Goal: Task Accomplishment & Management: Use online tool/utility

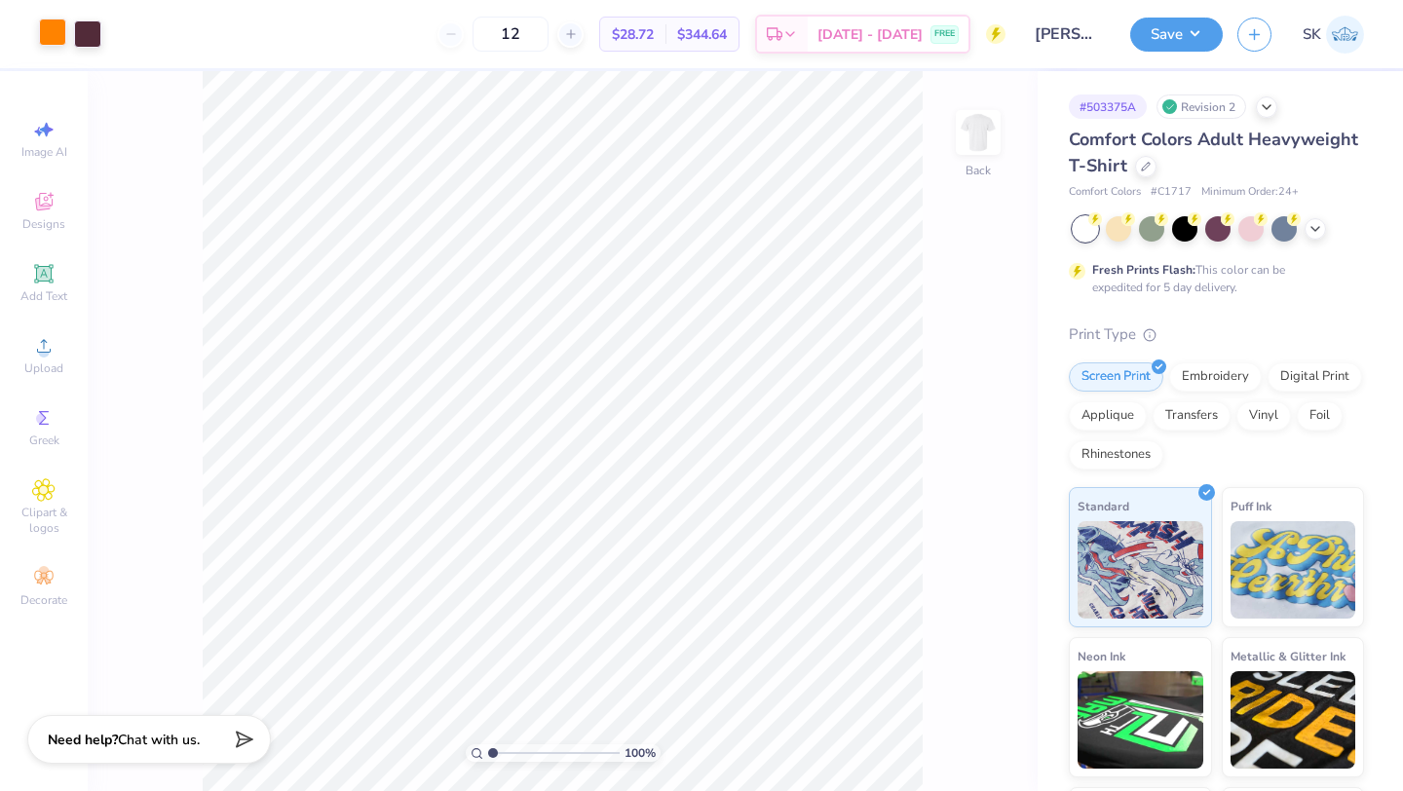
click at [45, 27] on div at bounding box center [52, 32] width 27 height 27
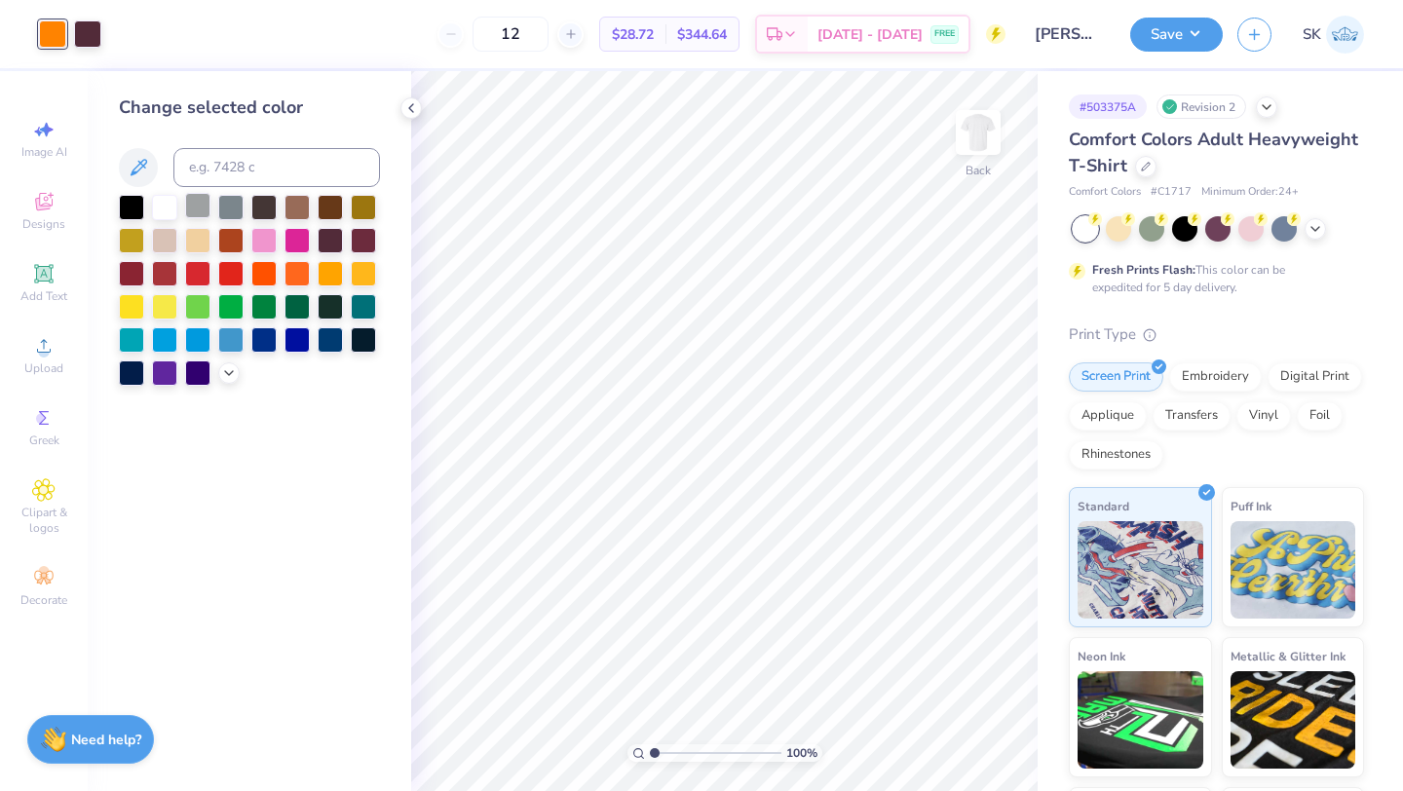
click at [194, 201] on div at bounding box center [197, 205] width 25 height 25
click at [1182, 29] on button "Save" at bounding box center [1177, 32] width 93 height 34
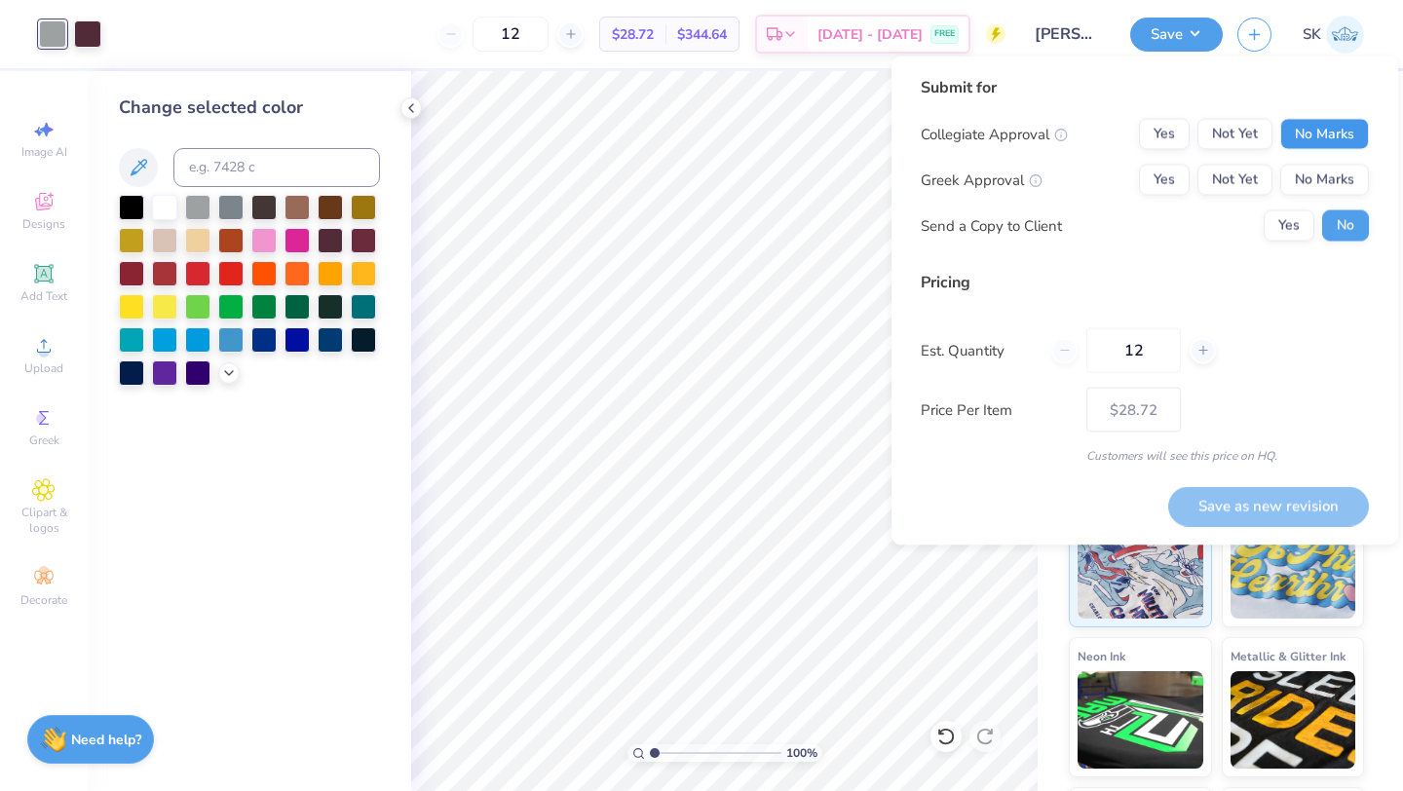
click at [1292, 144] on button "No Marks" at bounding box center [1325, 134] width 89 height 31
click at [1292, 190] on button "No Marks" at bounding box center [1325, 180] width 89 height 31
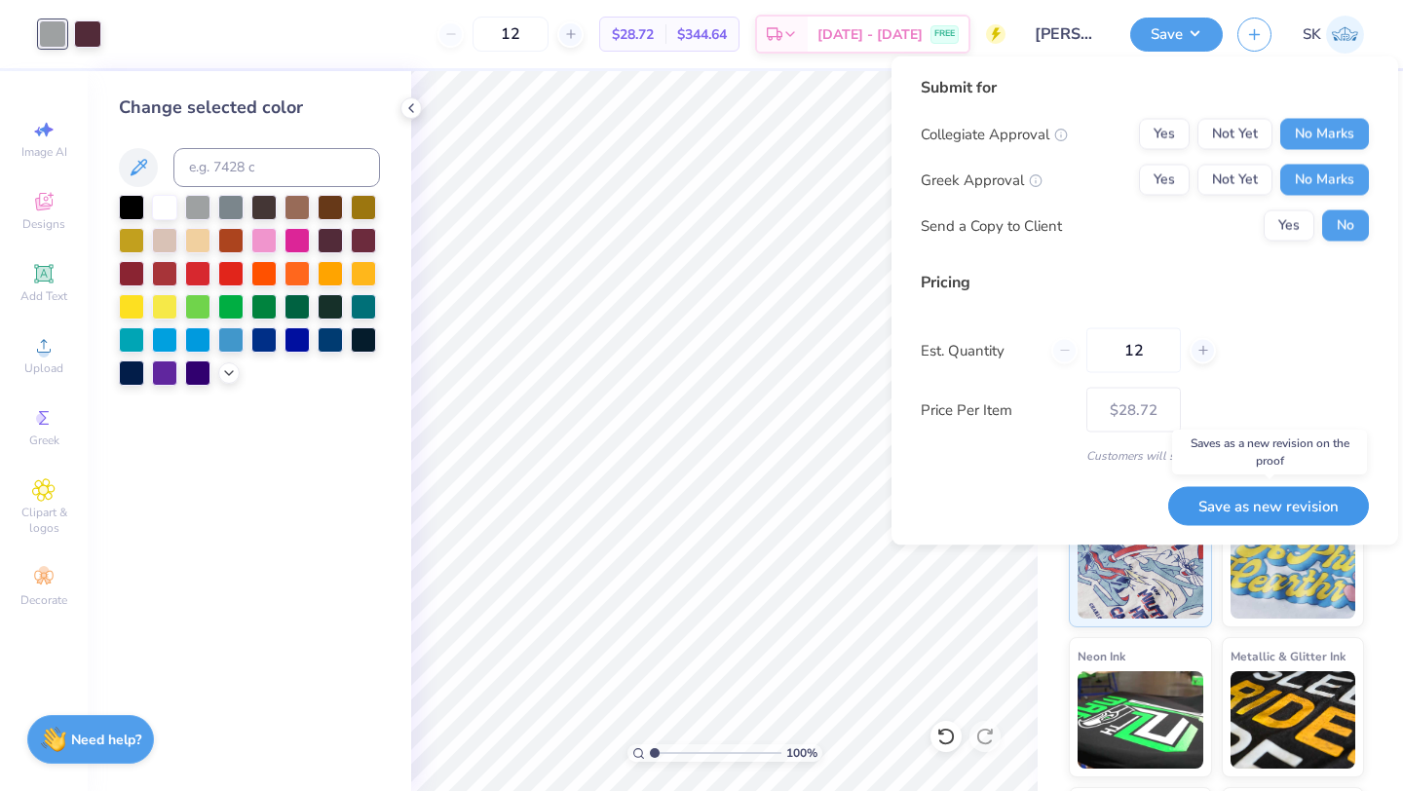
click at [1241, 516] on button "Save as new revision" at bounding box center [1269, 506] width 201 height 40
type input "$28.72"
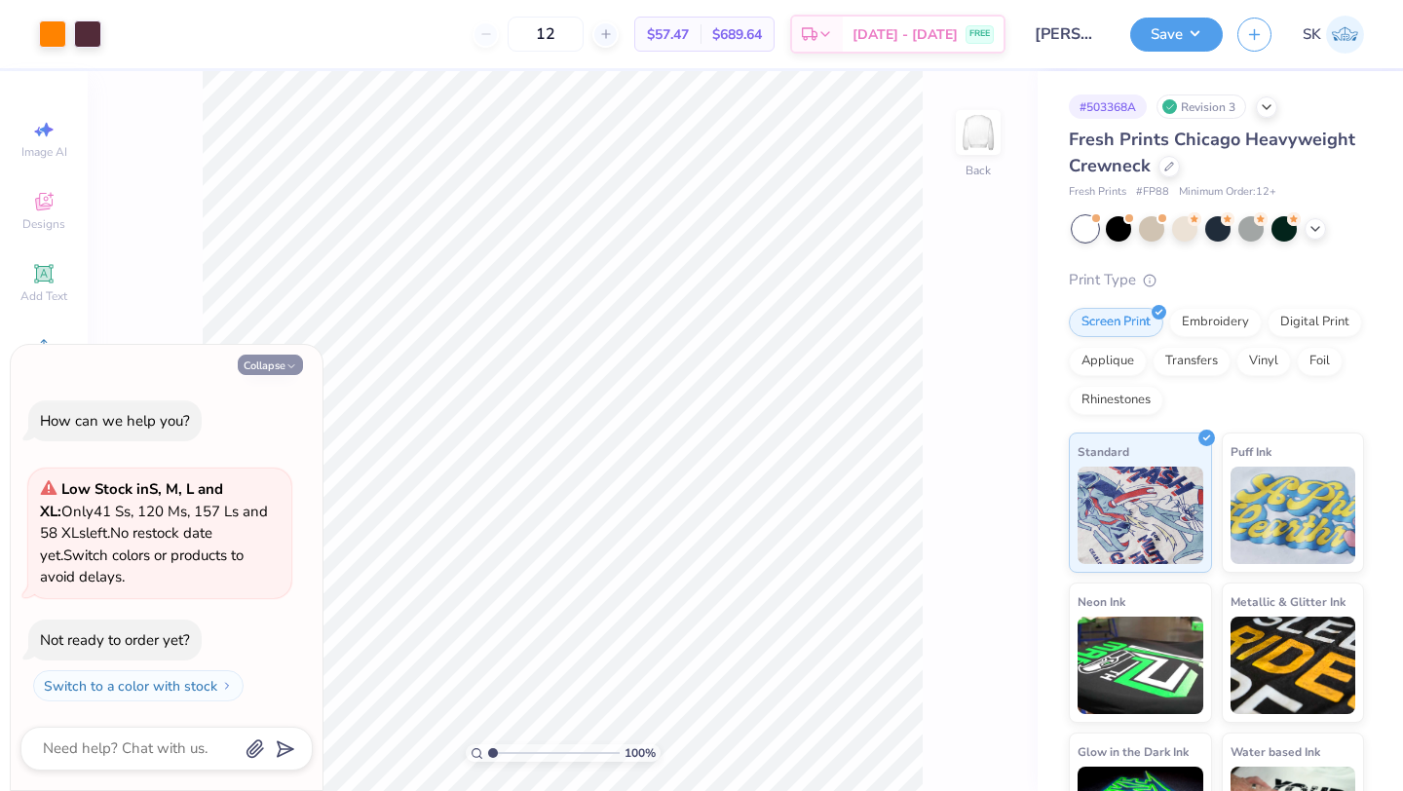
click at [264, 359] on button "Collapse" at bounding box center [270, 365] width 65 height 20
type textarea "x"
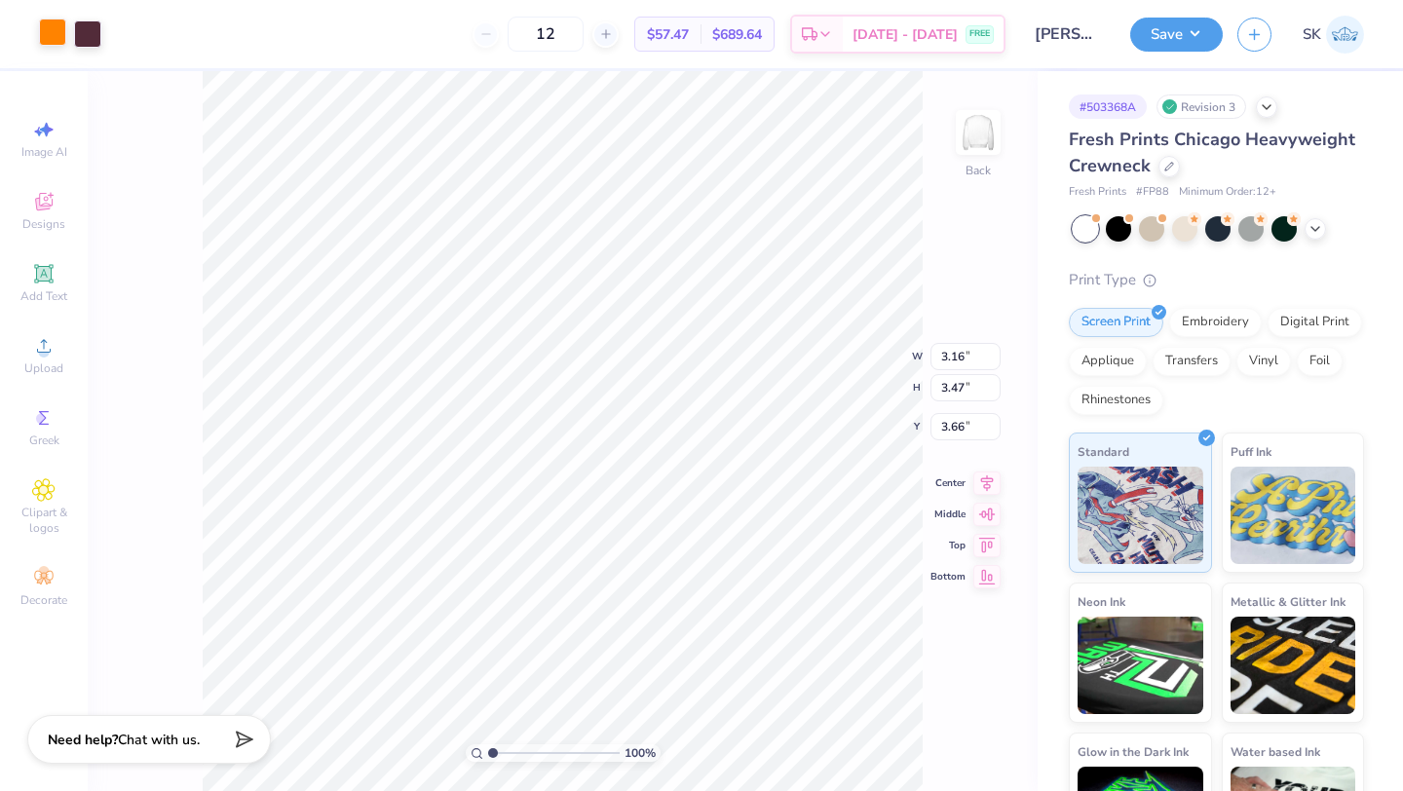
click at [49, 38] on div at bounding box center [52, 32] width 27 height 27
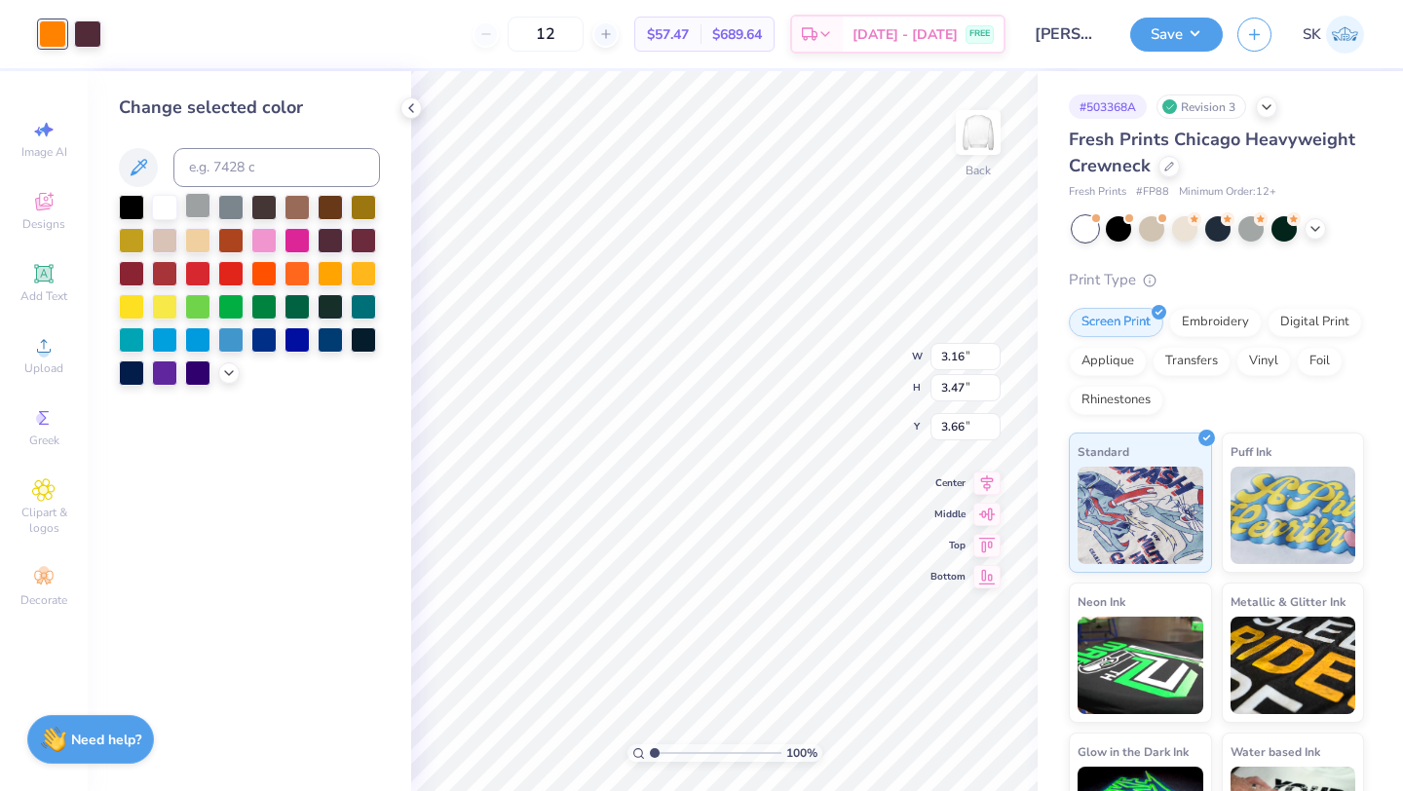
click at [198, 203] on div at bounding box center [197, 205] width 25 height 25
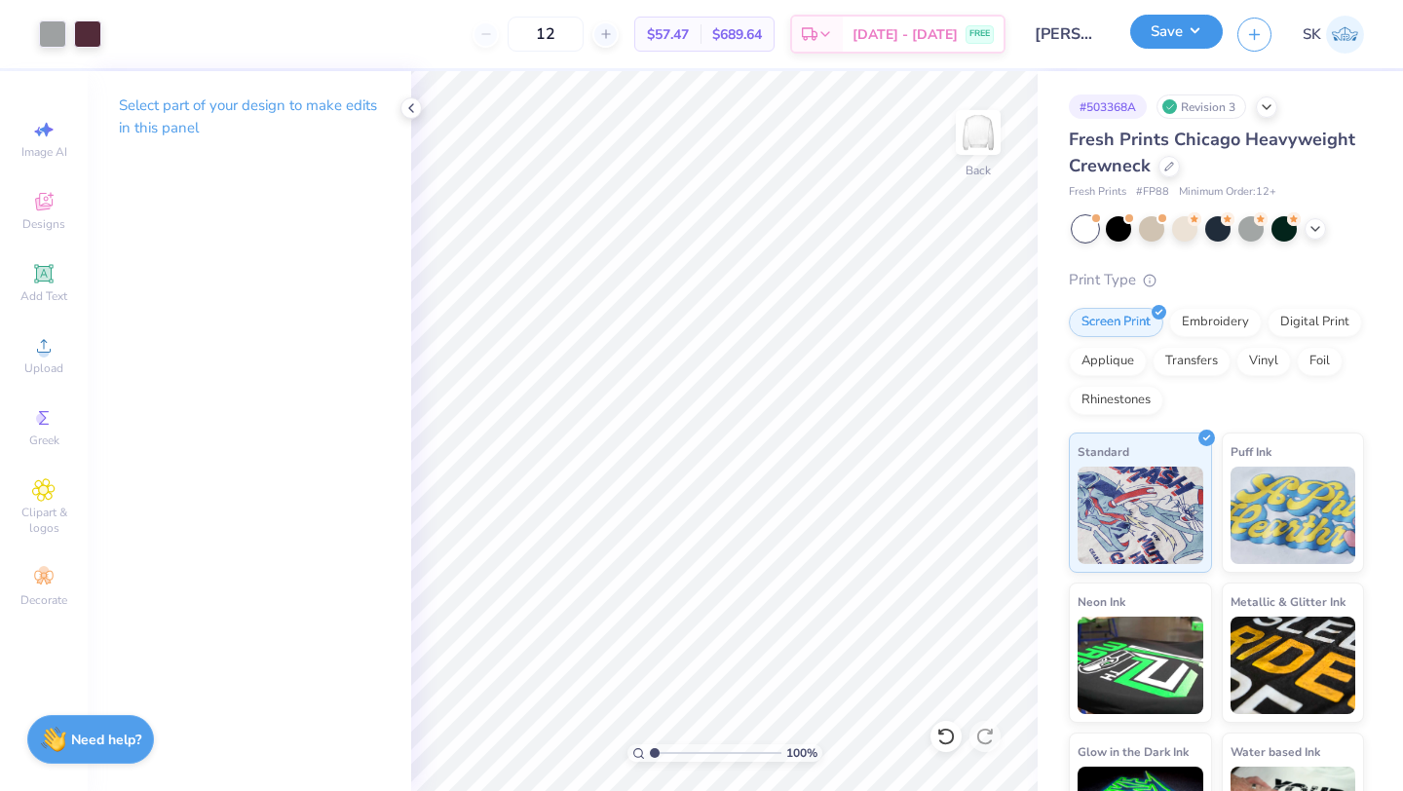
click at [1162, 39] on button "Save" at bounding box center [1177, 32] width 93 height 34
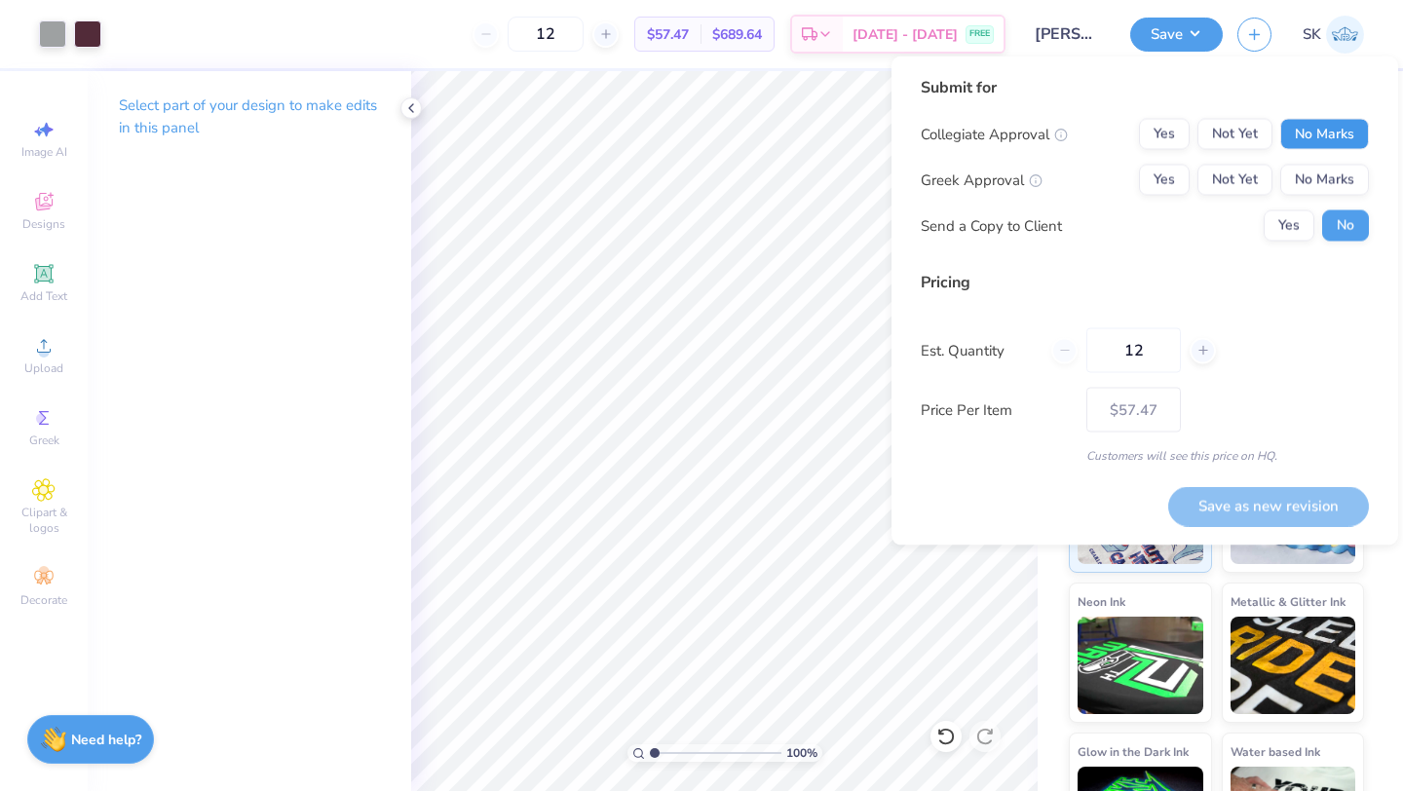
click at [1345, 133] on button "No Marks" at bounding box center [1325, 134] width 89 height 31
click at [1344, 180] on button "No Marks" at bounding box center [1325, 180] width 89 height 31
click at [1280, 499] on button "Save as new revision" at bounding box center [1269, 506] width 201 height 40
type input "$57.47"
